Goal: Transaction & Acquisition: Purchase product/service

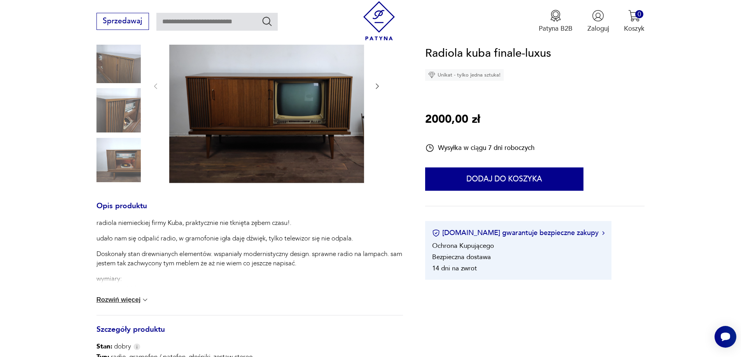
scroll to position [156, 0]
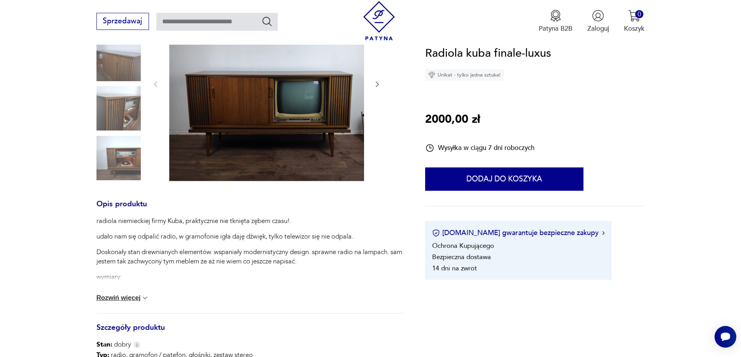
click at [140, 300] on button "Rozwiń więcej" at bounding box center [122, 298] width 53 height 8
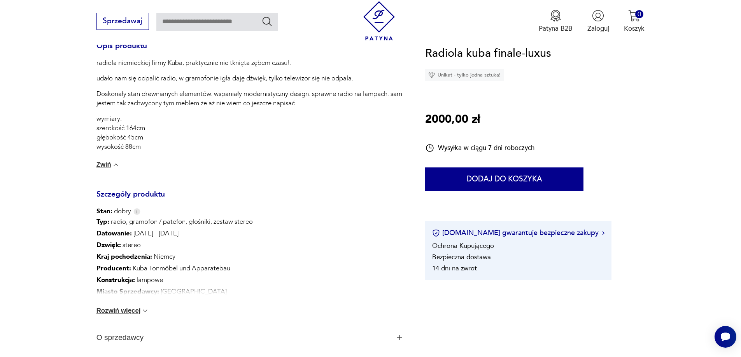
scroll to position [350, 0]
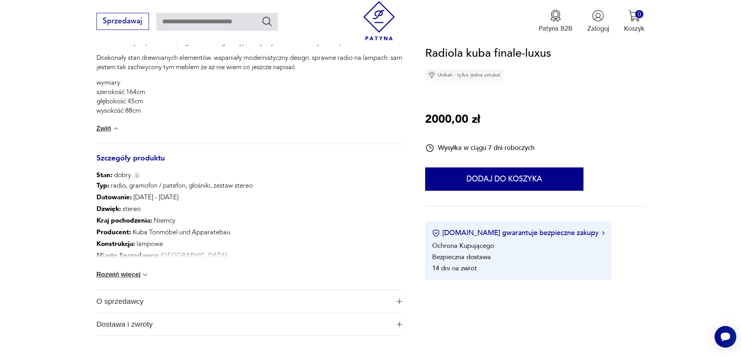
click at [145, 275] on img at bounding box center [145, 275] width 8 height 8
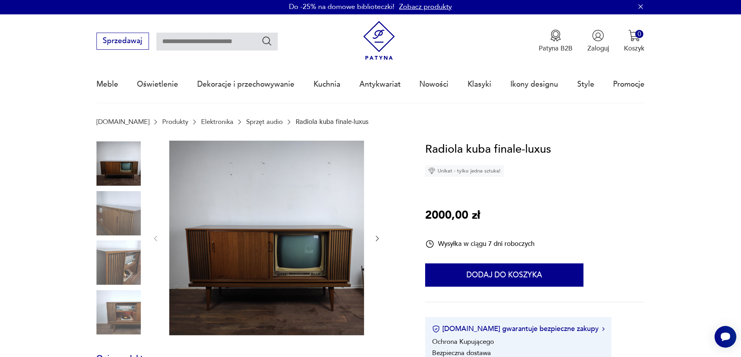
scroll to position [0, 0]
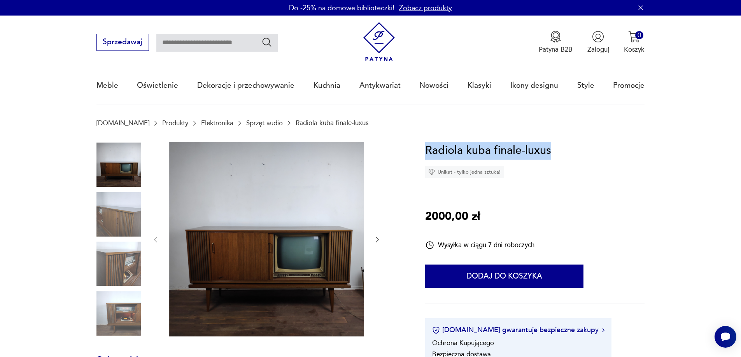
drag, startPoint x: 425, startPoint y: 149, endPoint x: 554, endPoint y: 156, distance: 128.9
click at [554, 156] on div "Radiola kuba finale-luxus Unikat - tylko jedna sztuka! 2000,00 zł Wysyłka w cią…" at bounding box center [534, 260] width 219 height 236
copy h1 "Radiola kuba finale-luxus"
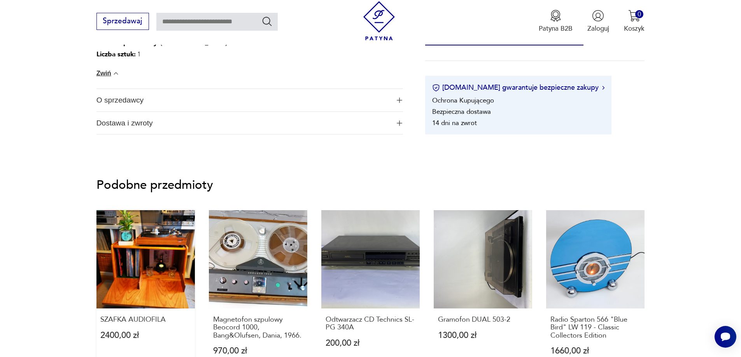
scroll to position [551, 0]
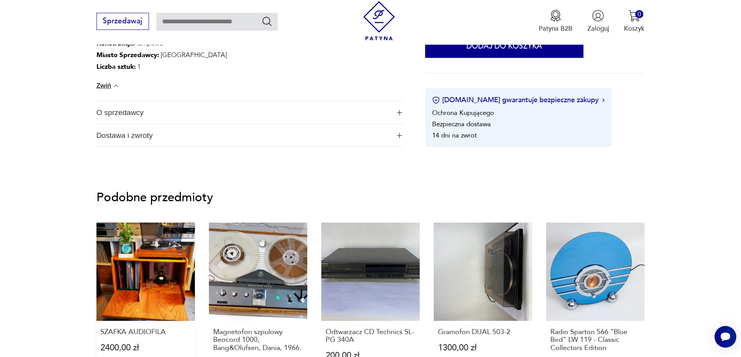
click at [143, 252] on link "SZAFKA AUDIOFILA 2400,00 zł" at bounding box center [145, 305] width 98 height 164
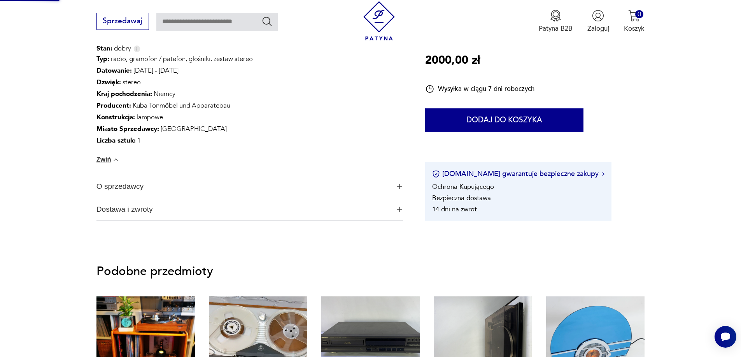
scroll to position [388, 0]
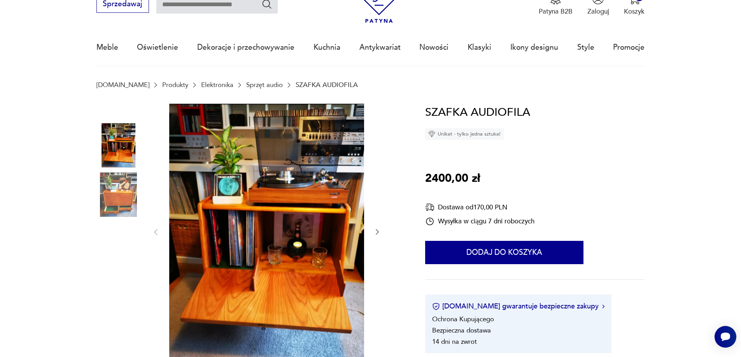
scroll to position [39, 0]
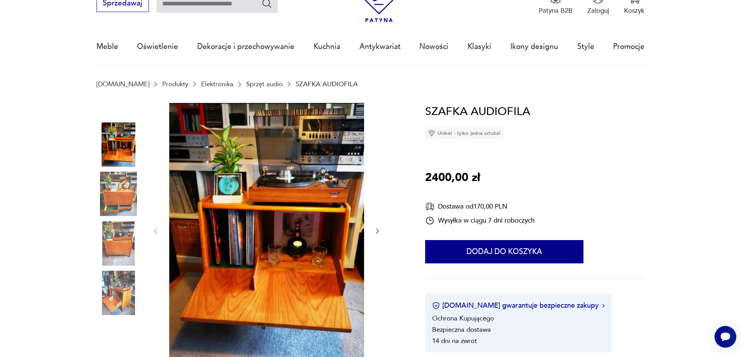
click at [377, 232] on icon "button" at bounding box center [377, 232] width 8 height 8
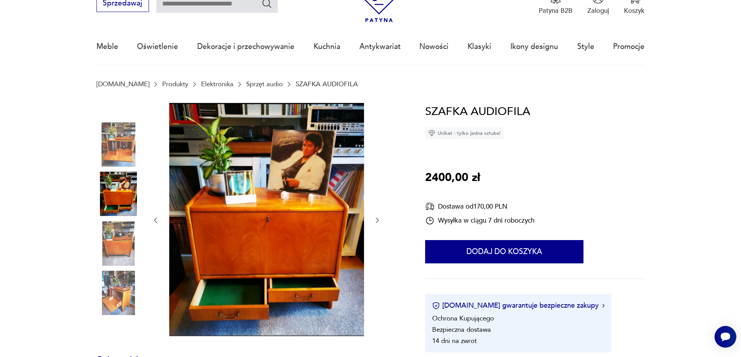
click at [378, 222] on icon "button" at bounding box center [377, 221] width 8 height 8
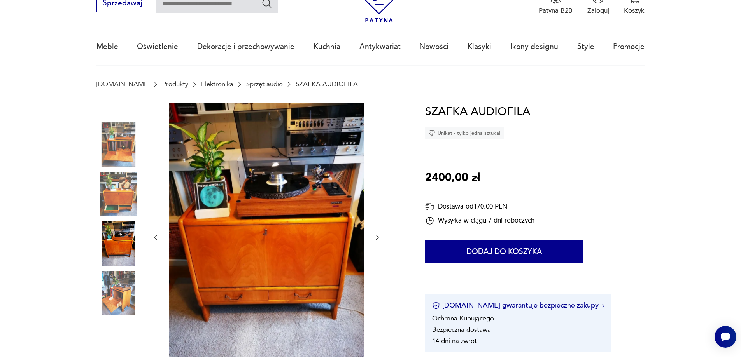
click at [378, 222] on div at bounding box center [267, 238] width 230 height 270
click at [381, 239] on icon "button" at bounding box center [377, 238] width 8 height 8
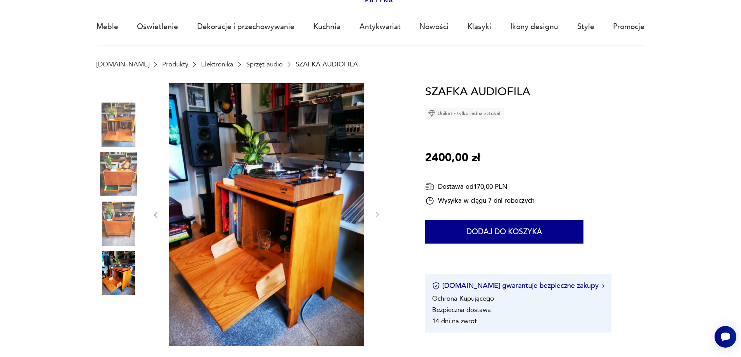
scroll to position [0, 0]
